Goal: Information Seeking & Learning: Learn about a topic

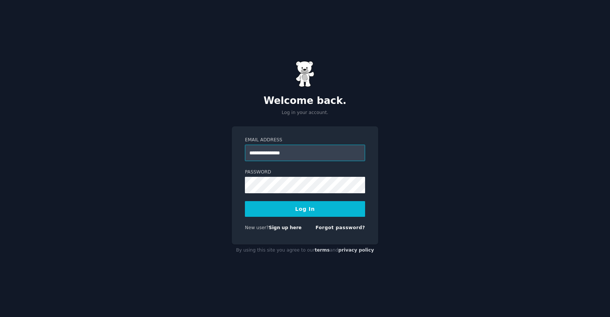
type input "**********"
click at [312, 205] on button "Log In" at bounding box center [305, 209] width 120 height 16
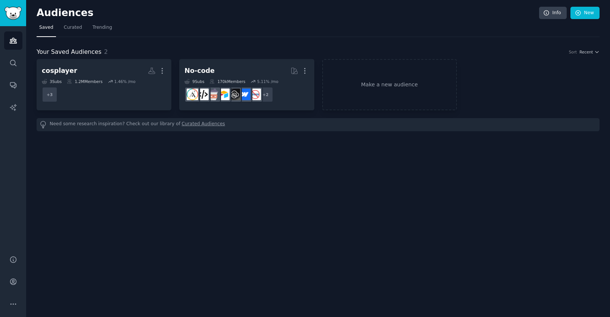
click at [194, 214] on div "Audiences Info New Saved Curated Trending Your Saved Audiences 2 Sort Recent co…" at bounding box center [318, 158] width 584 height 317
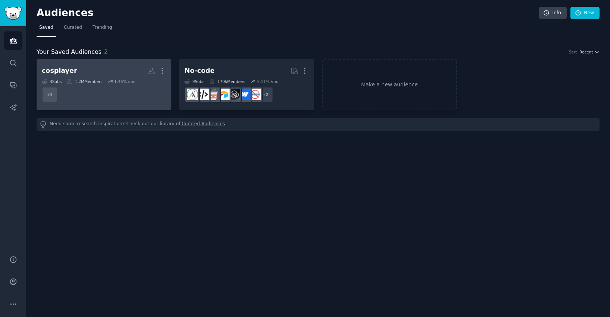
click at [97, 69] on h2 "cosplayer More" at bounding box center [104, 70] width 124 height 13
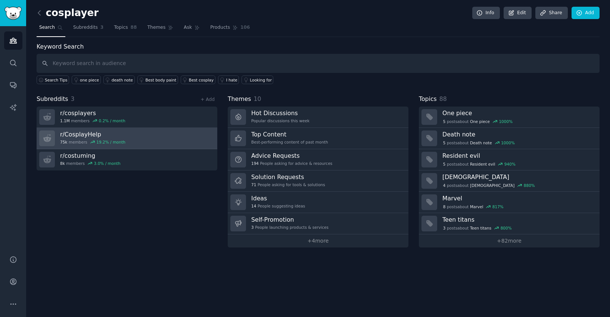
click at [87, 138] on div "r/ CosplayHelp 75k members 19.2 % / month" at bounding box center [92, 138] width 65 height 16
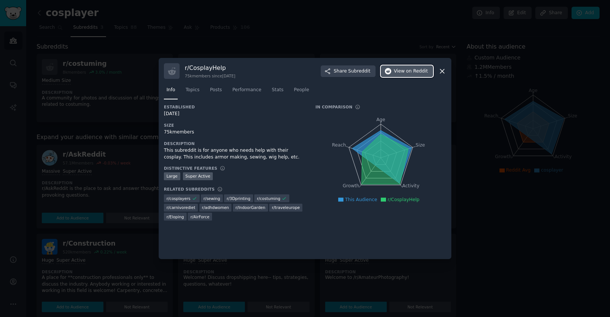
click at [401, 68] on span "View on Reddit" at bounding box center [411, 71] width 34 height 7
click at [444, 73] on icon at bounding box center [442, 71] width 8 height 8
